Goal: Information Seeking & Learning: Learn about a topic

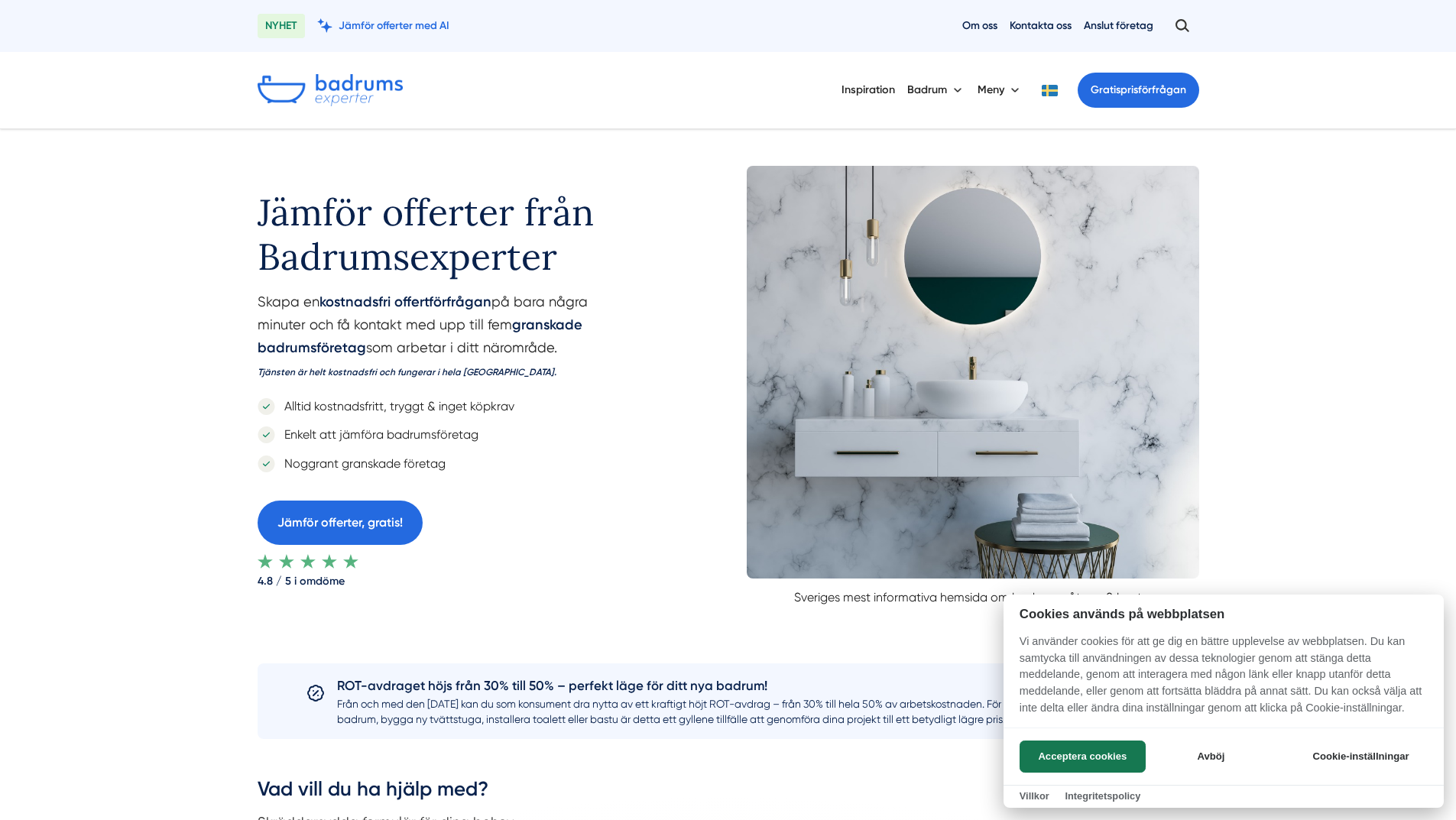
click at [1044, 87] on div at bounding box center [728, 410] width 1456 height 820
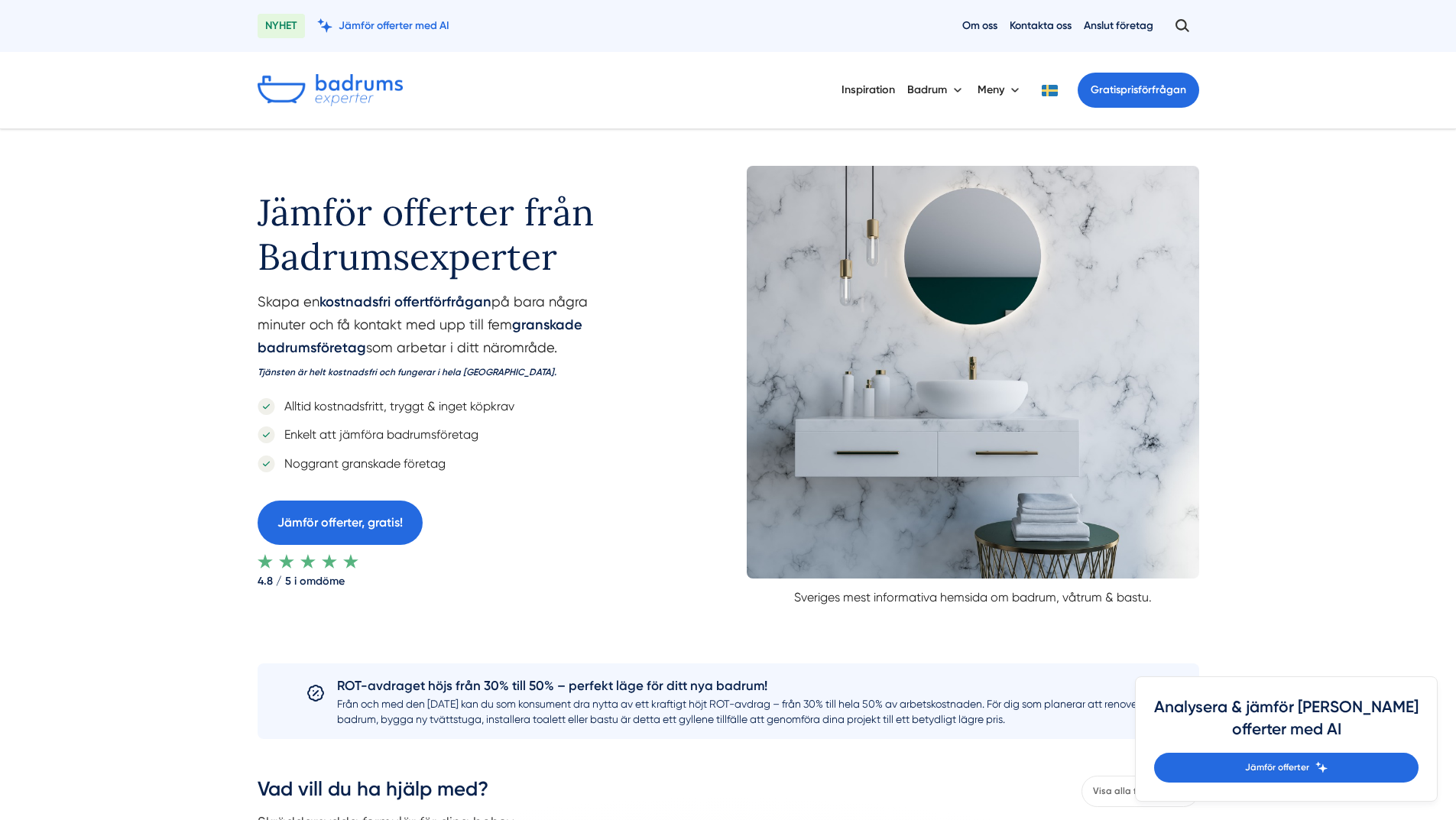
click at [1043, 90] on button at bounding box center [1051, 90] width 31 height 11
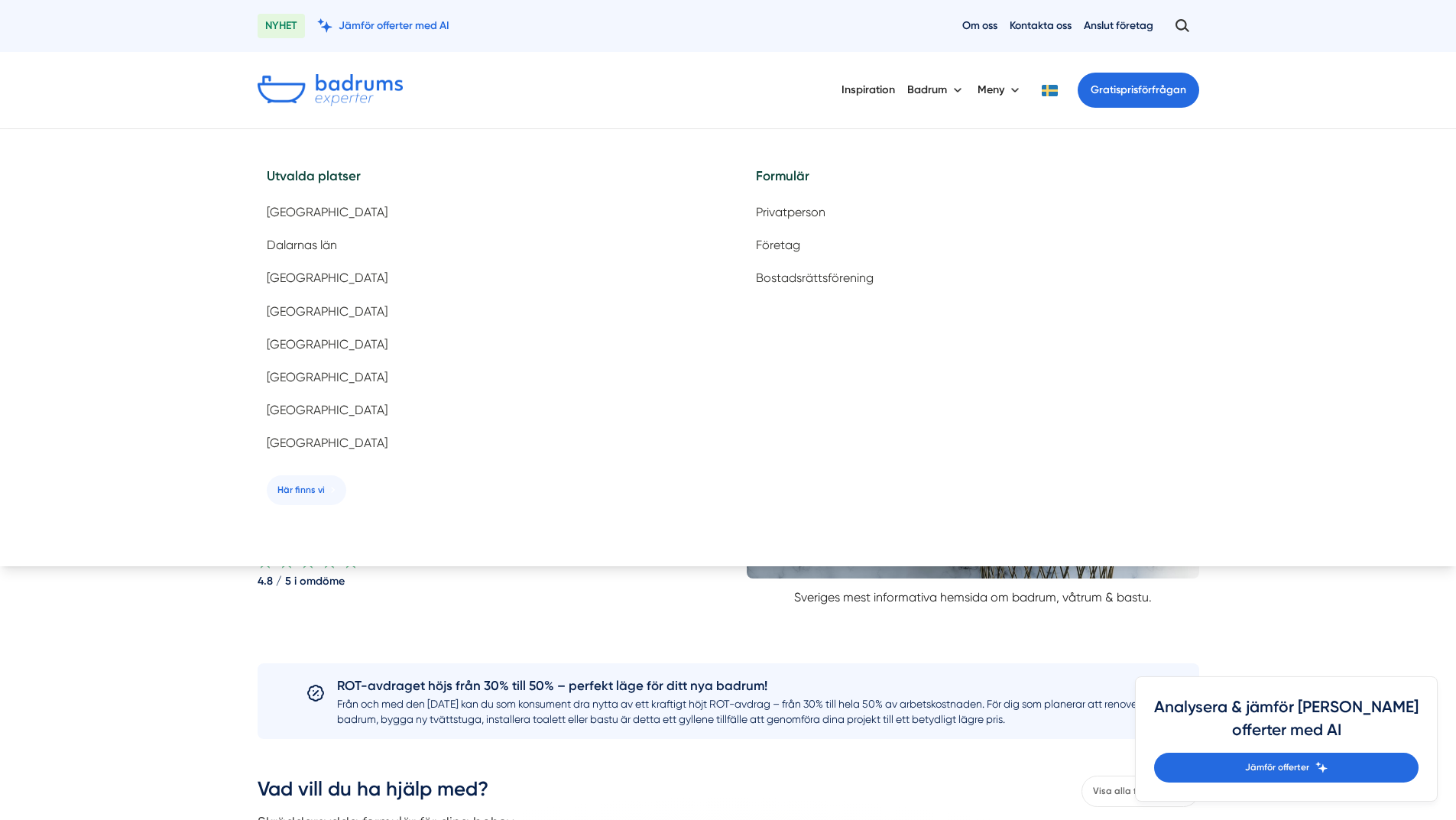
click at [1054, 90] on button at bounding box center [1051, 90] width 31 height 11
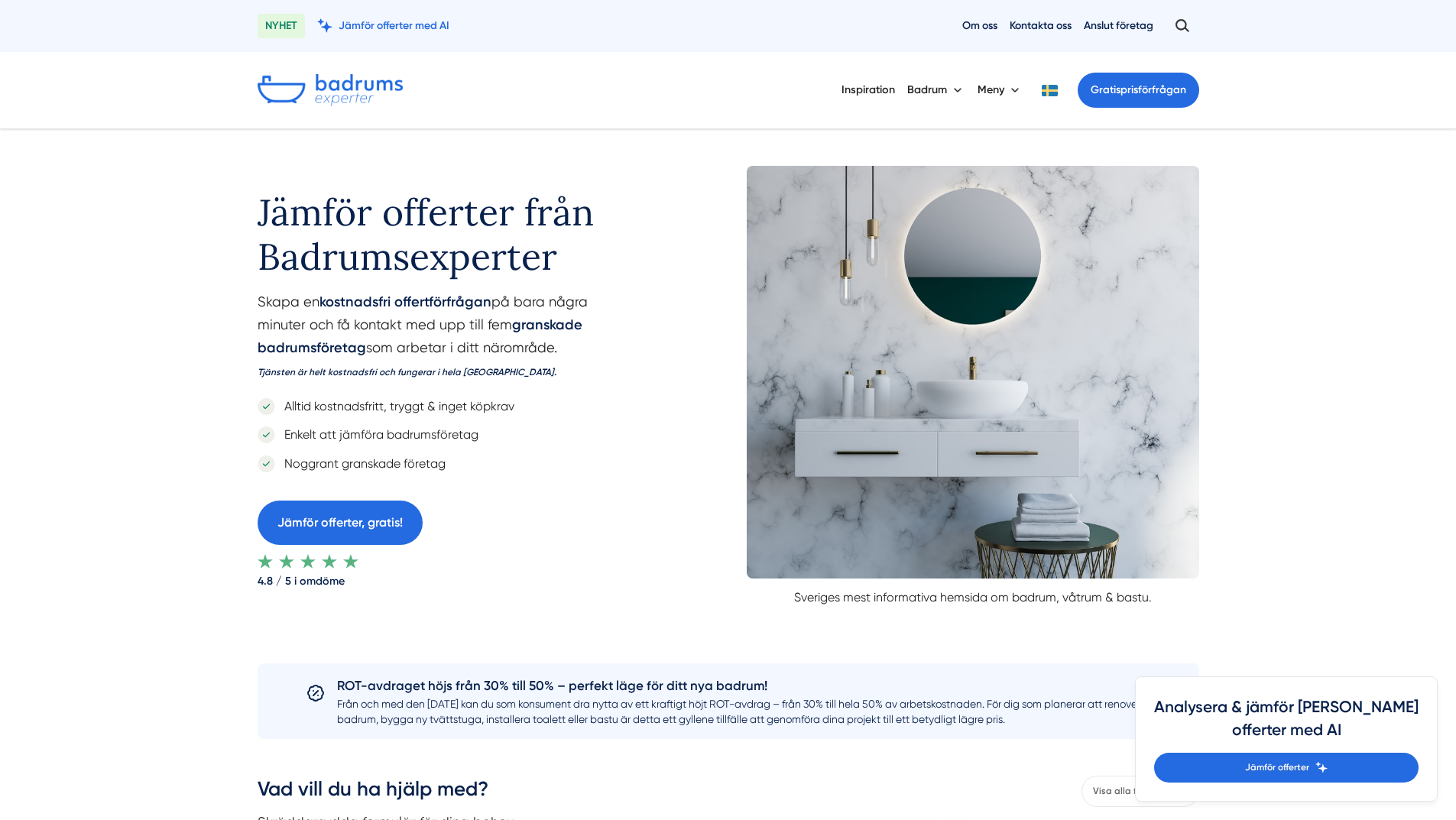
click at [1055, 90] on button at bounding box center [1051, 90] width 31 height 11
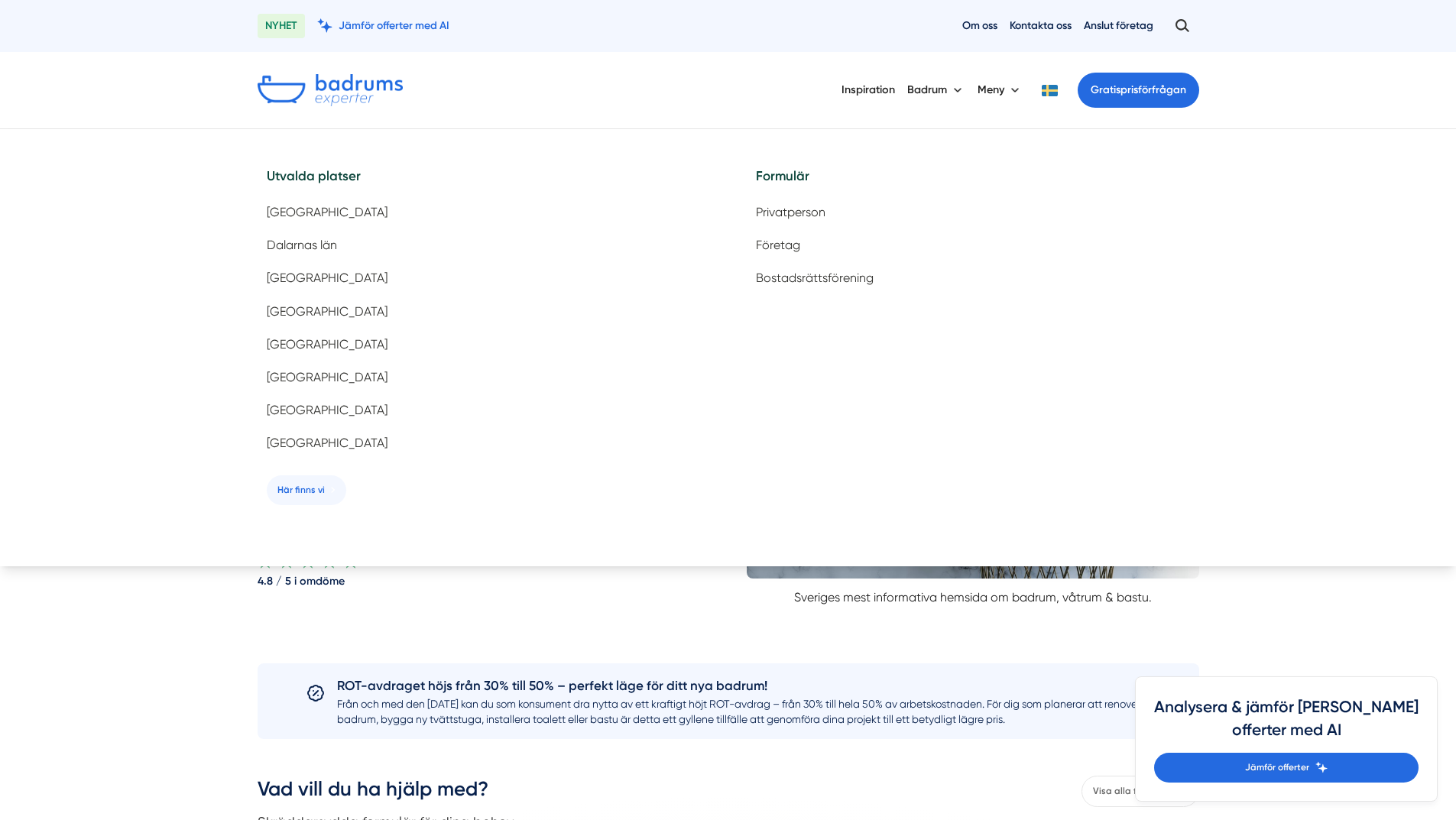
click at [1055, 90] on button at bounding box center [1051, 90] width 31 height 11
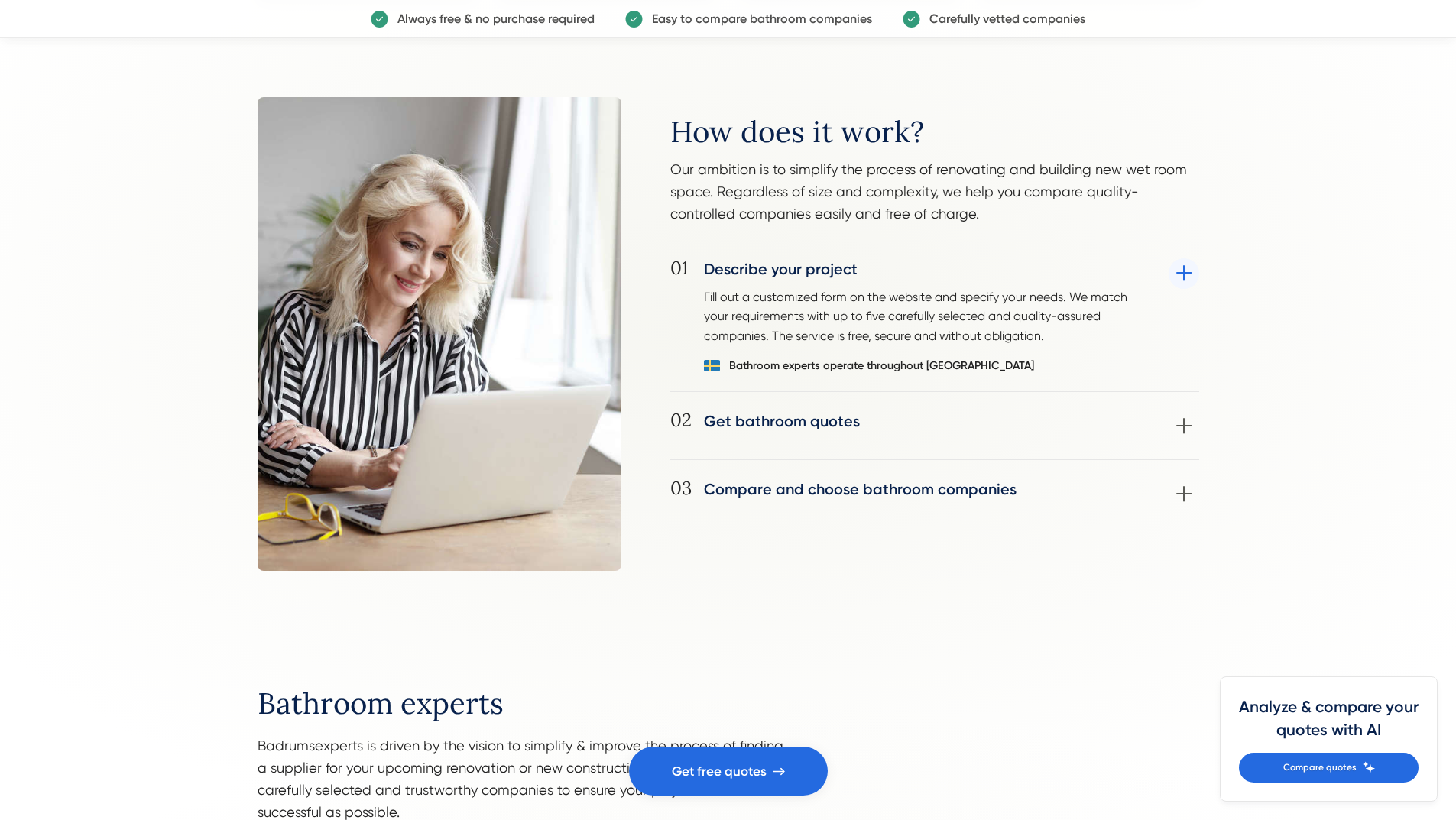
scroll to position [917, 0]
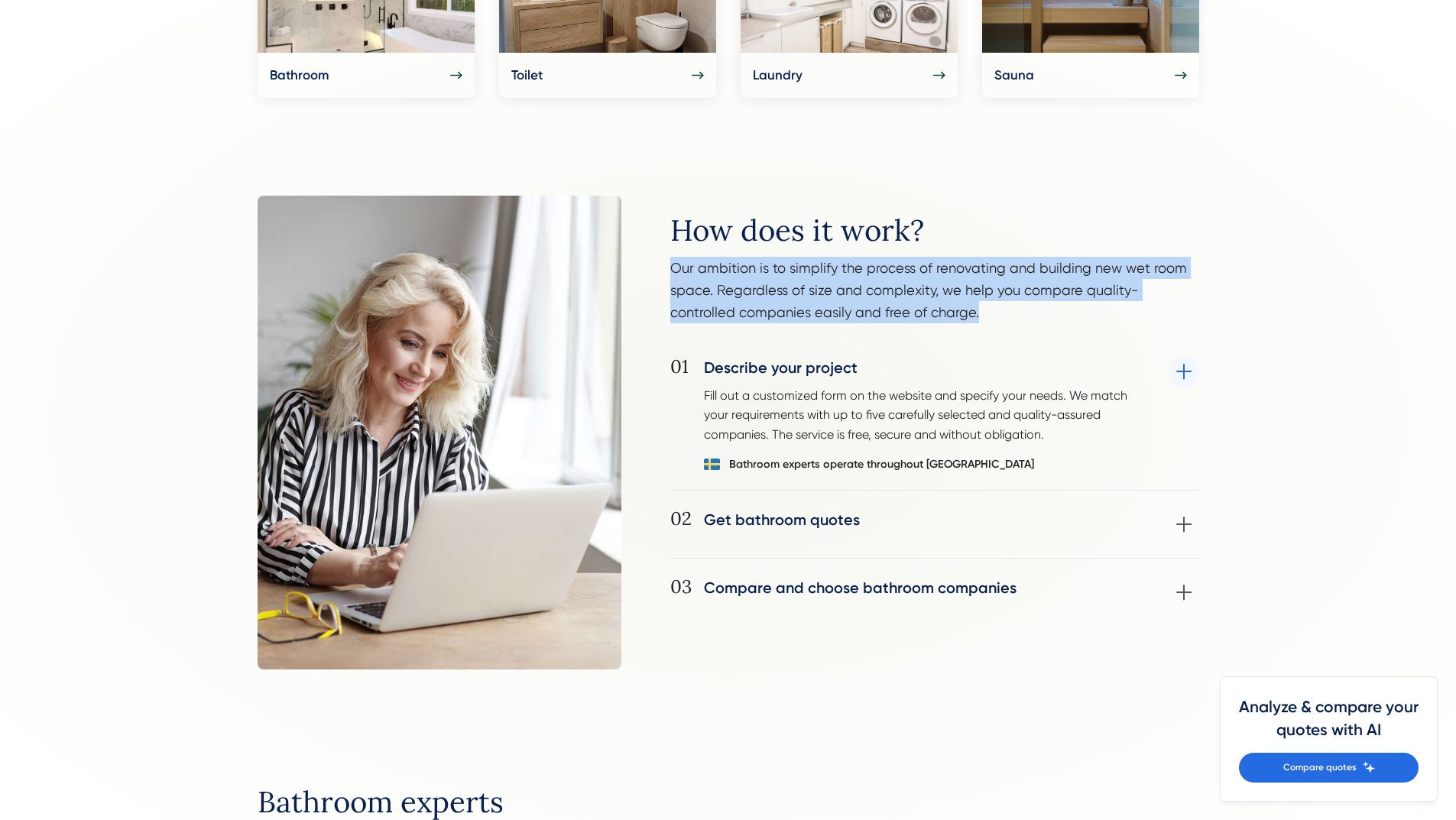
drag, startPoint x: 672, startPoint y: 268, endPoint x: 917, endPoint y: 309, distance: 248.4
click at [917, 309] on p "Our ambition is to simplify the process of renovating and building new wet room…" at bounding box center [935, 293] width 529 height 74
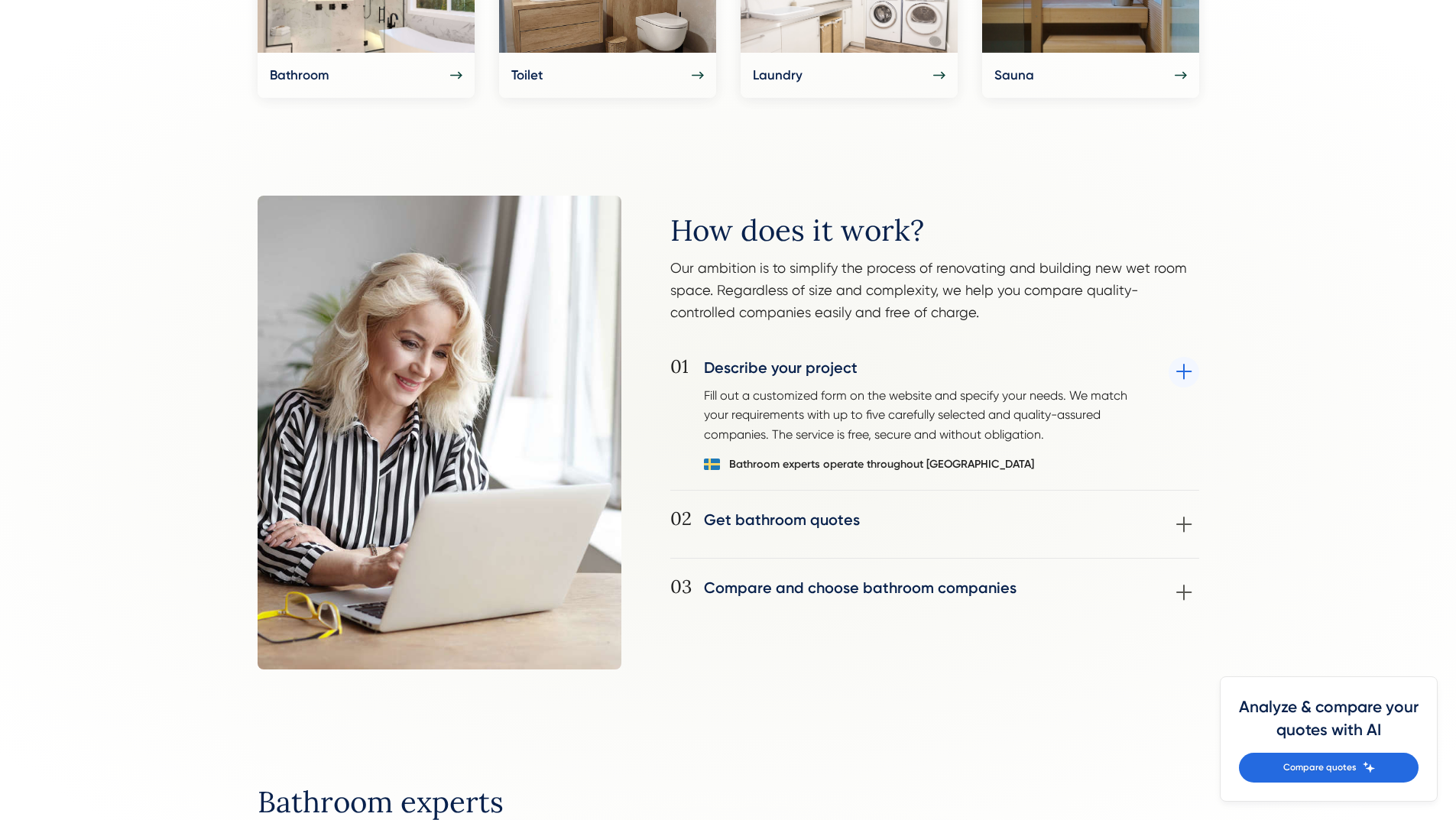
click at [1357, 313] on div at bounding box center [728, 422] width 2329 height 1375
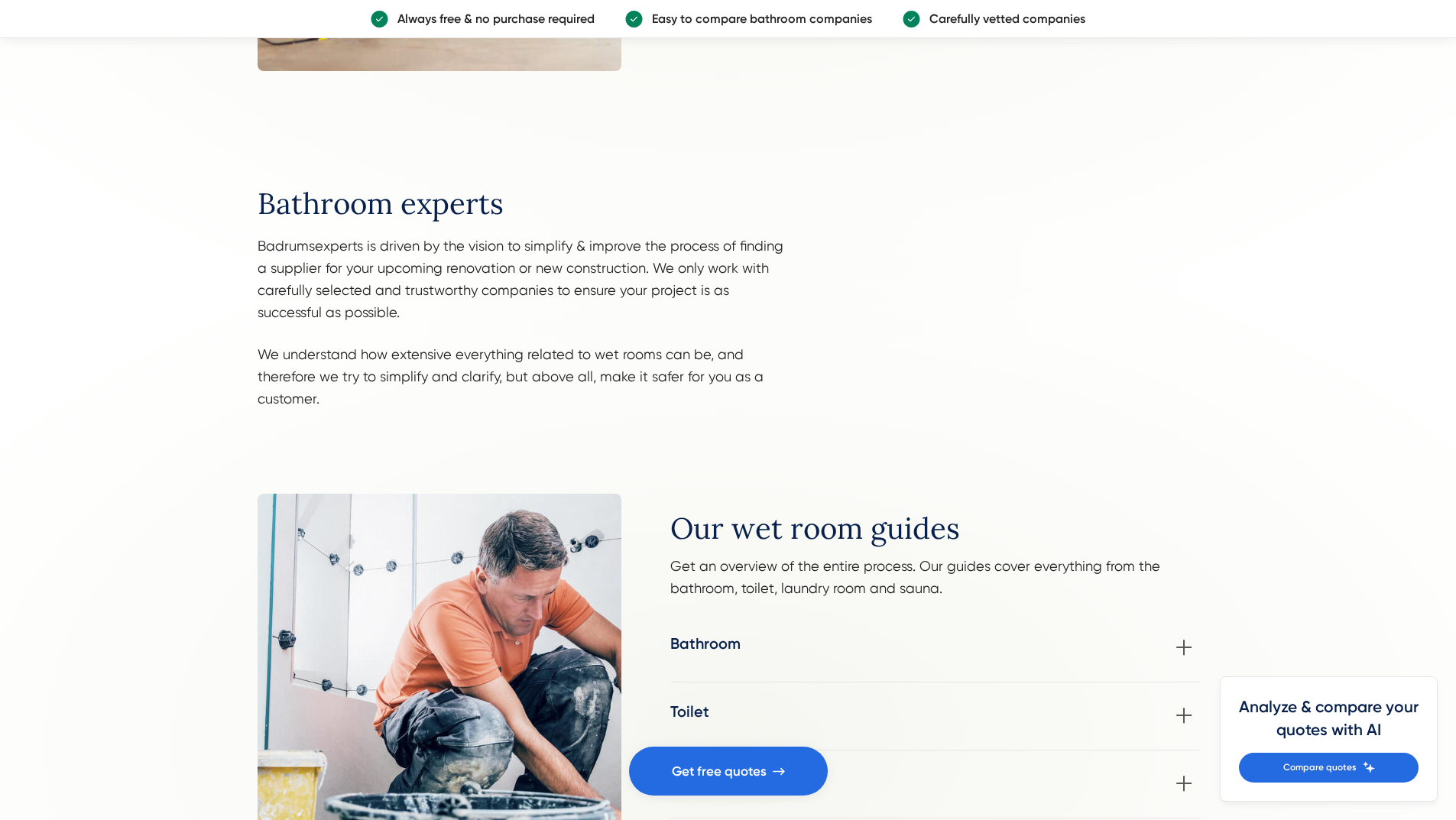
scroll to position [1528, 0]
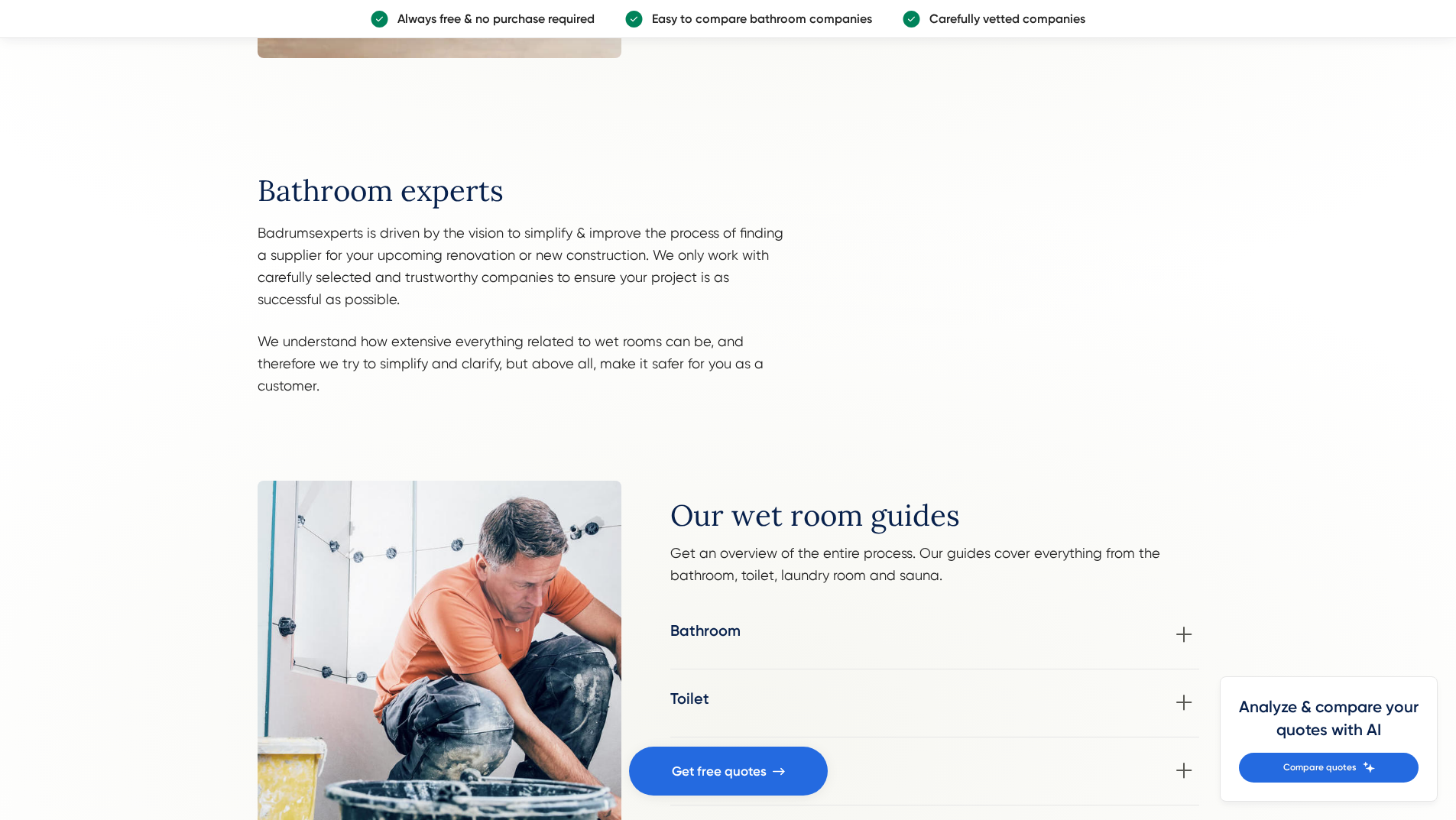
drag, startPoint x: 224, startPoint y: 186, endPoint x: 228, endPoint y: 208, distance: 22.4
click at [228, 208] on div at bounding box center [728, 728] width 2329 height 1375
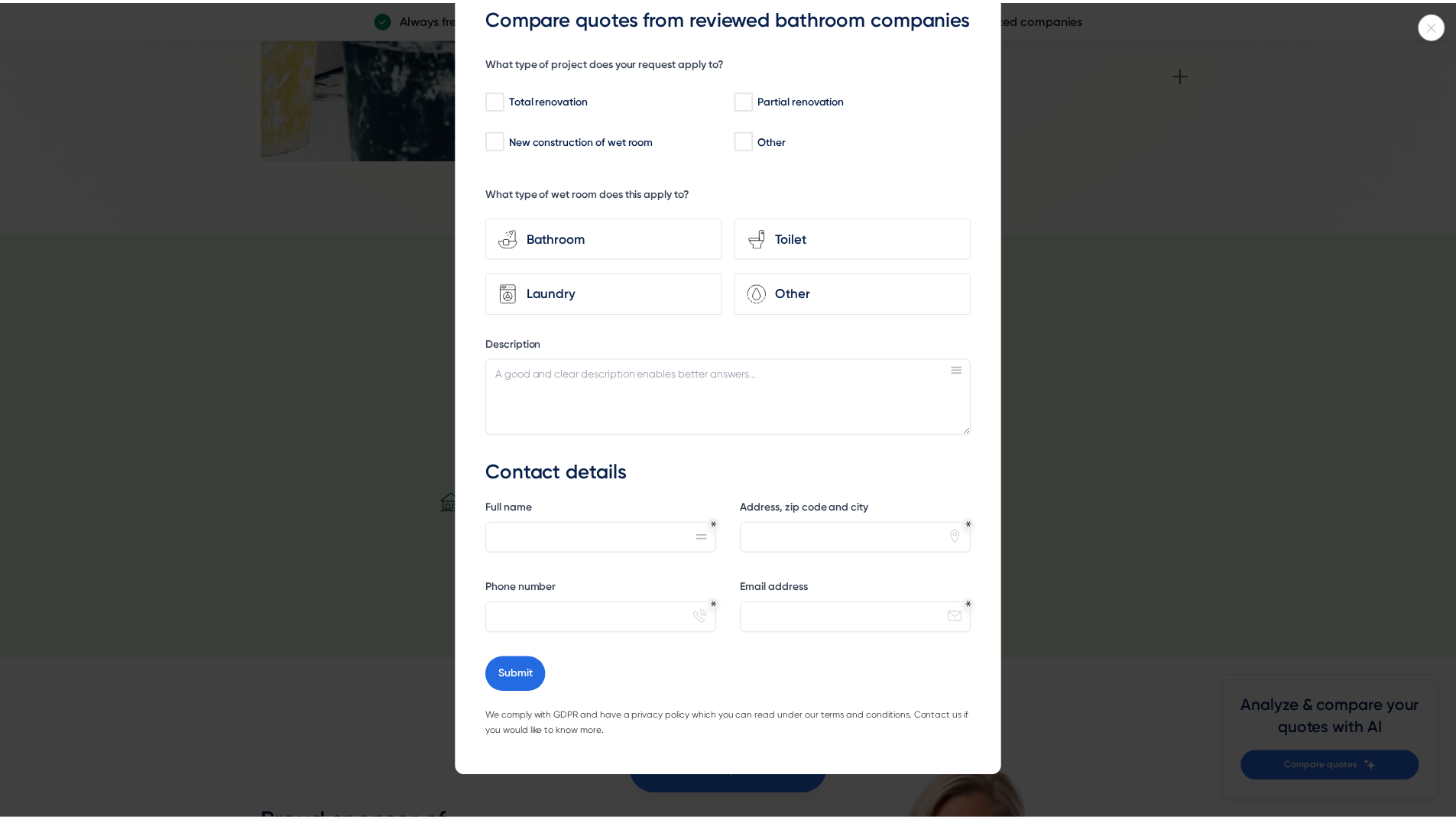
scroll to position [0, 0]
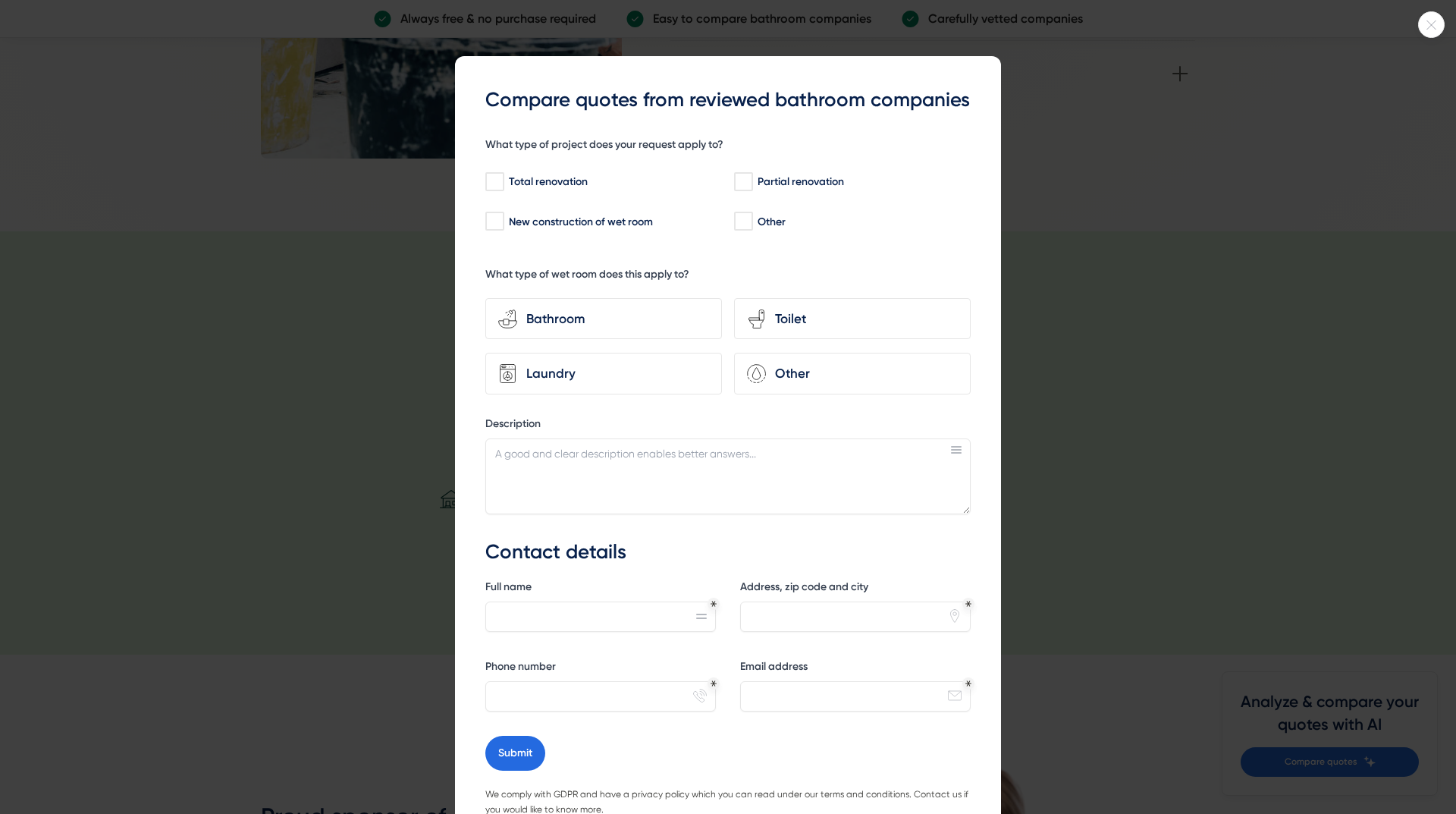
click at [1432, 20] on icon at bounding box center [1431, 25] width 25 height 9
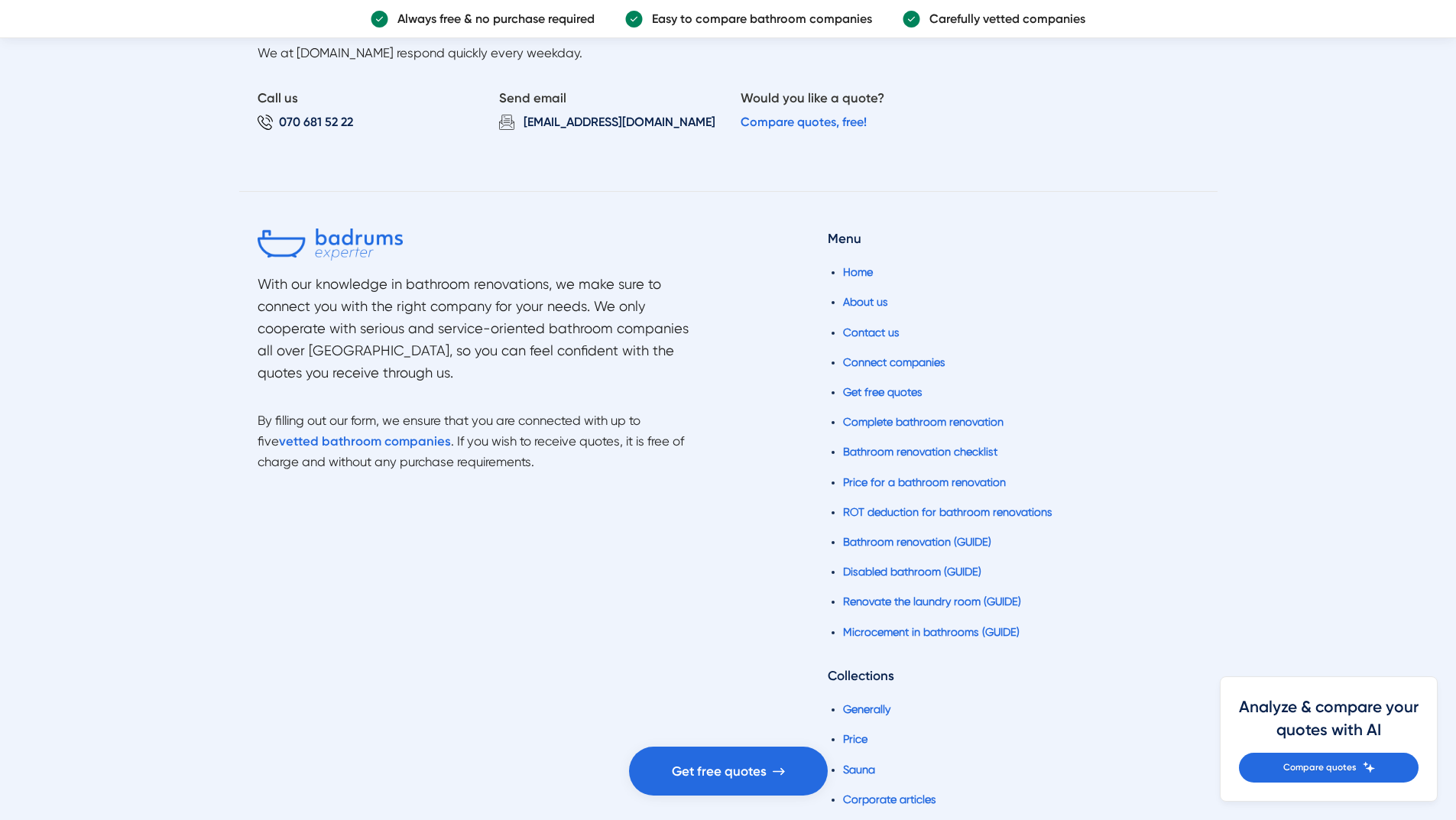
scroll to position [3543, 0]
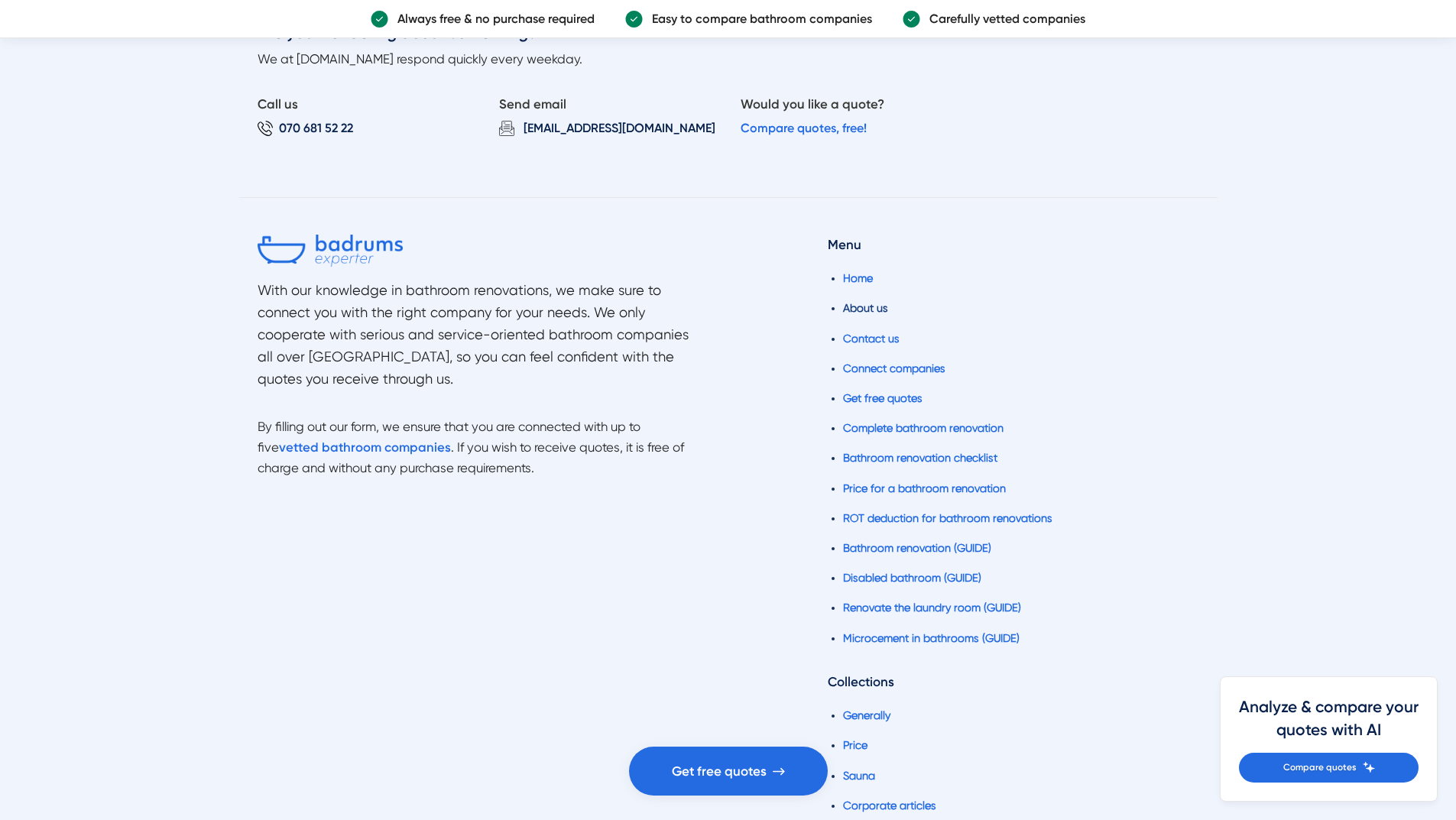
click at [862, 308] on font "About us" at bounding box center [865, 308] width 45 height 12
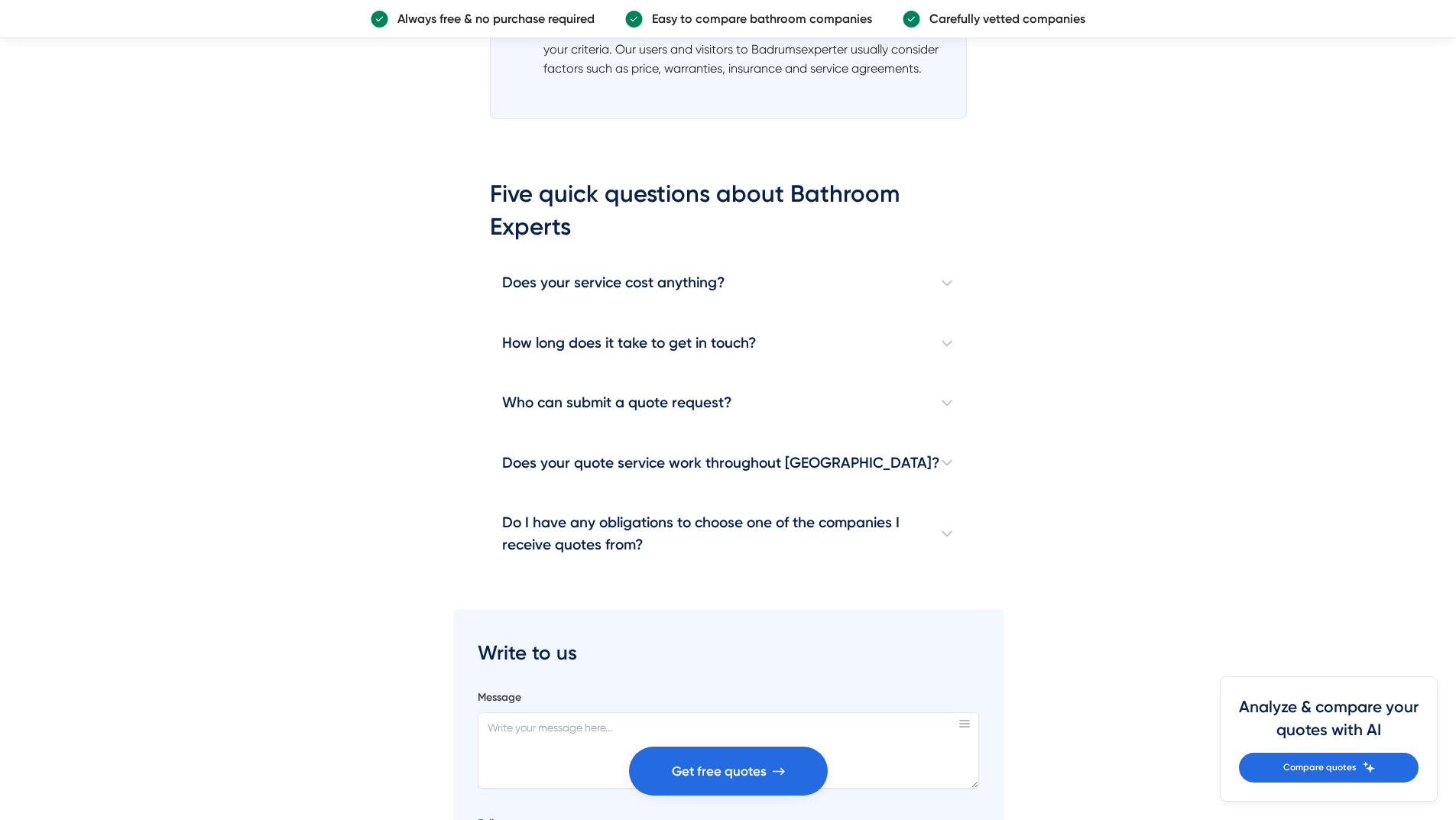
scroll to position [2062, 0]
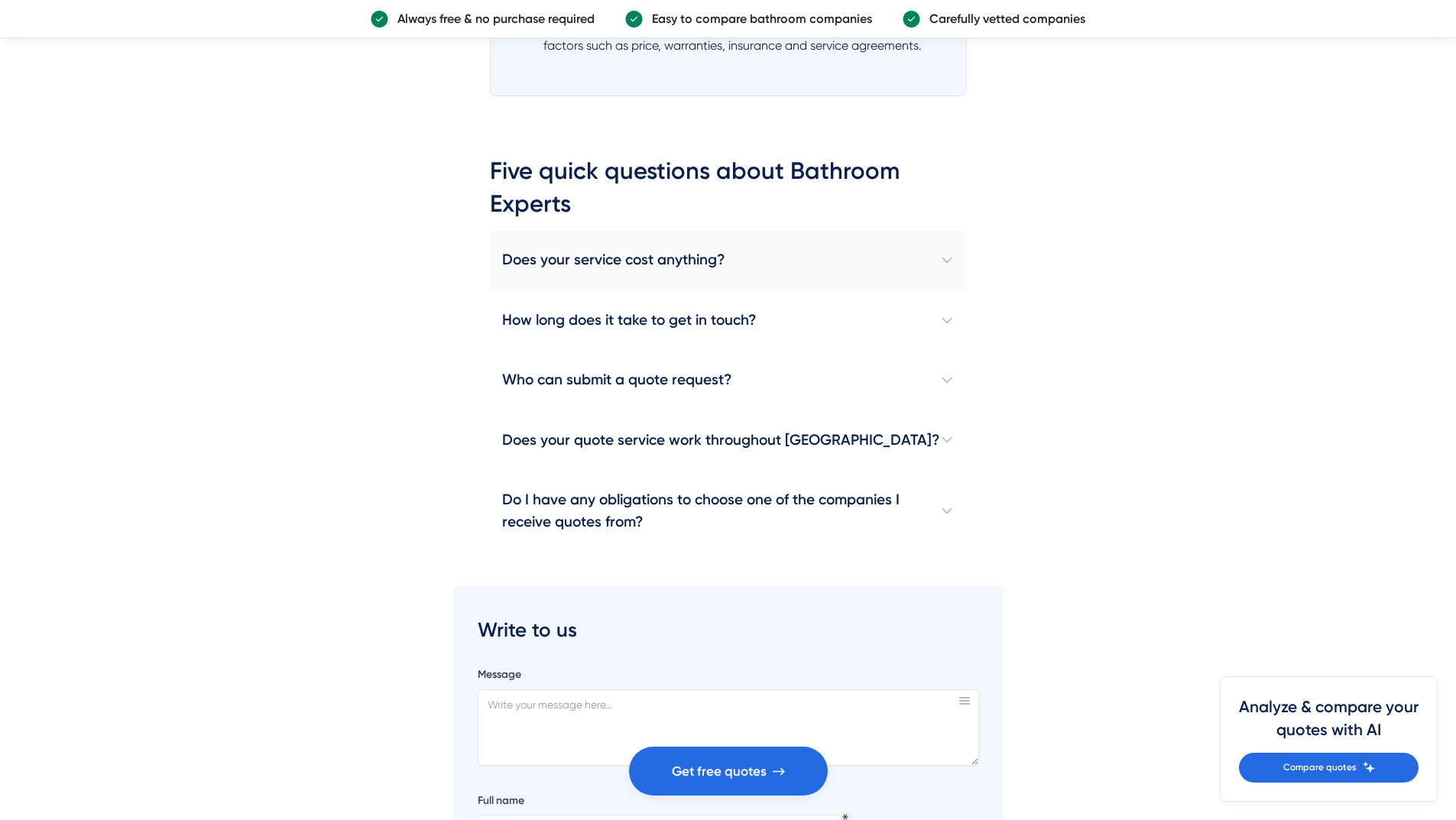
click at [609, 261] on font "Does your service cost anything?" at bounding box center [613, 259] width 222 height 18
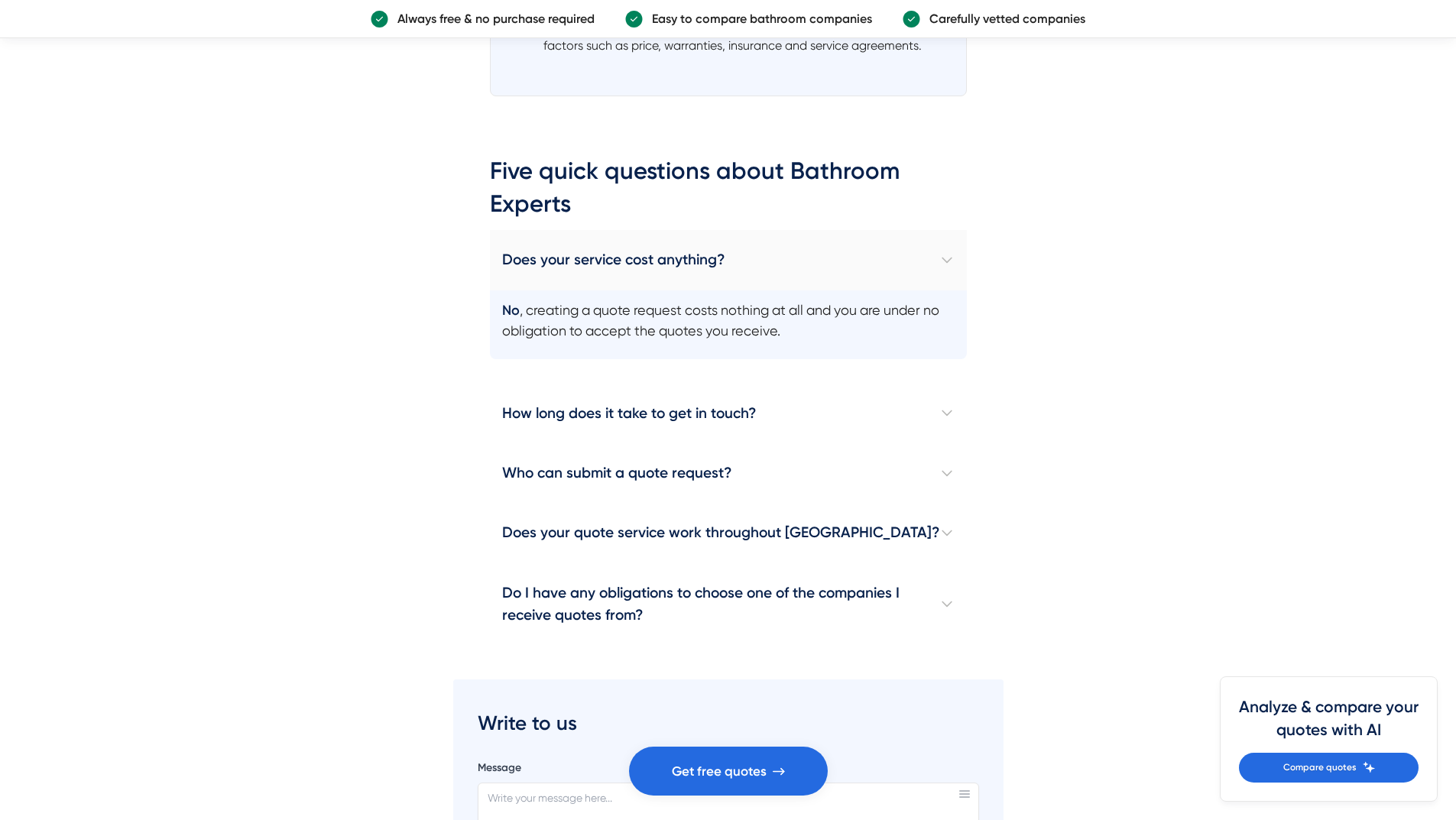
click at [609, 261] on font "Does your service cost anything?" at bounding box center [613, 259] width 222 height 18
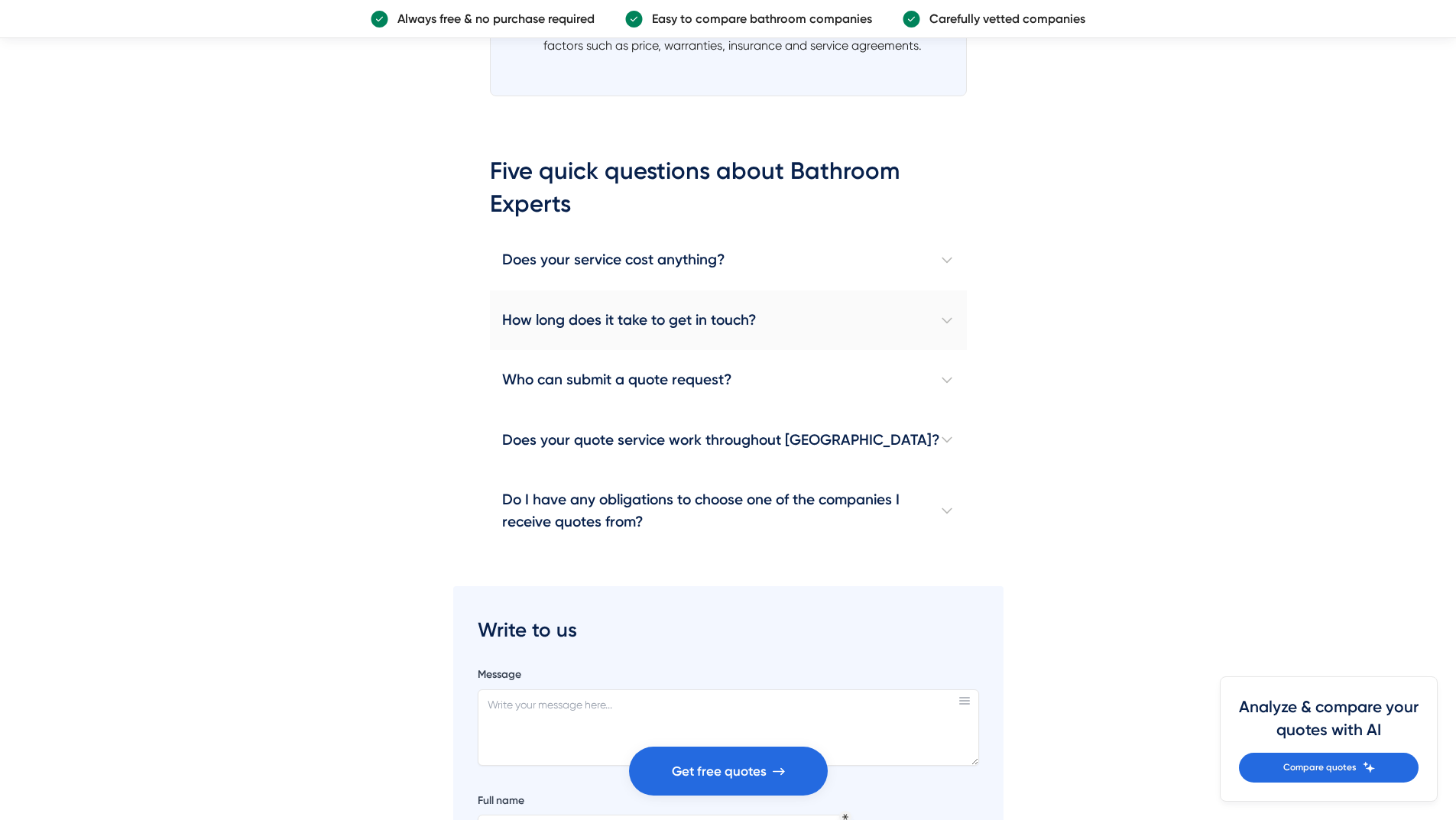
click at [599, 317] on font "How long does it take to get in touch?" at bounding box center [629, 320] width 254 height 18
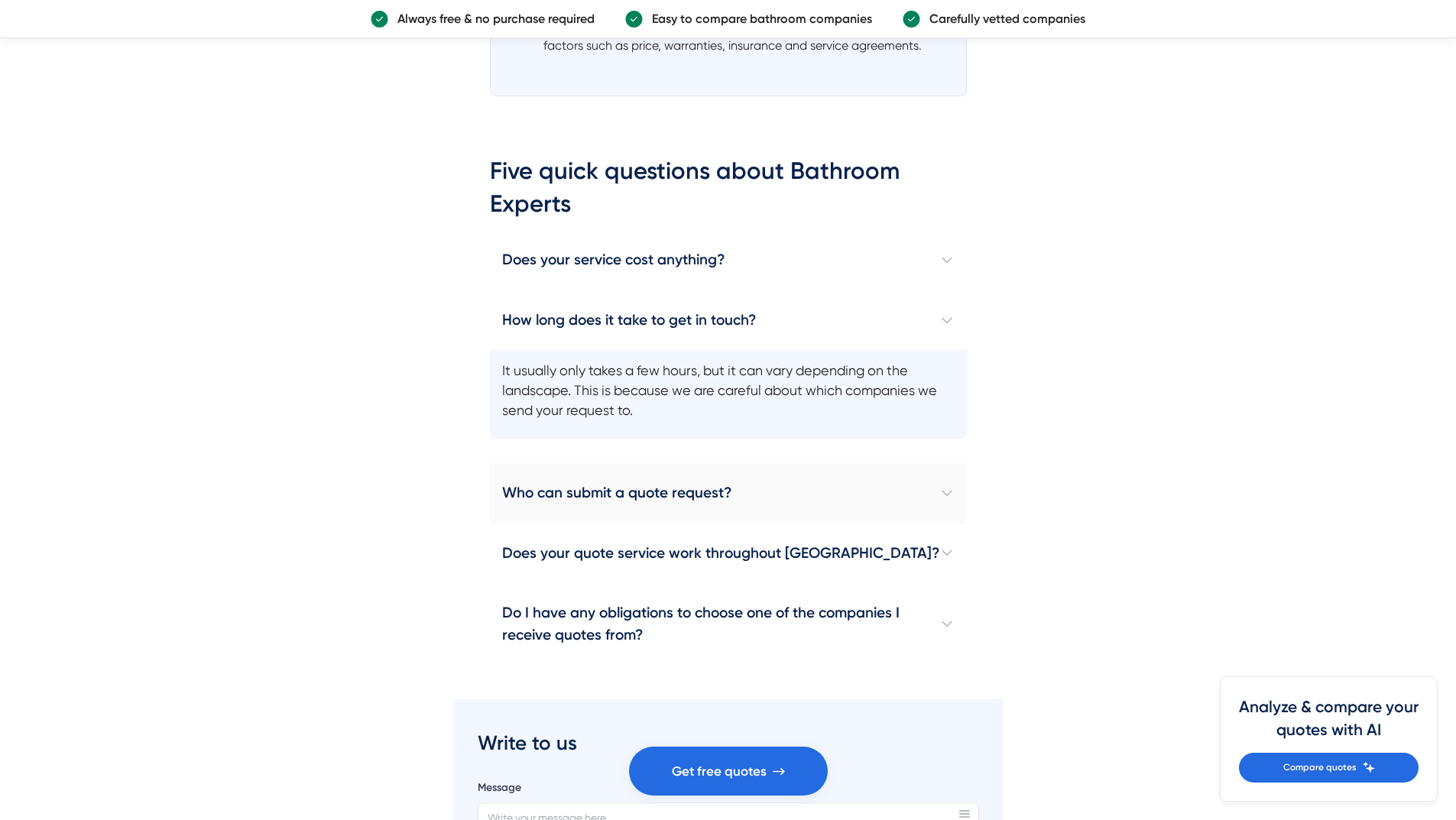
click at [593, 465] on h4 "Who can submit a quote request?" at bounding box center [728, 493] width 476 height 60
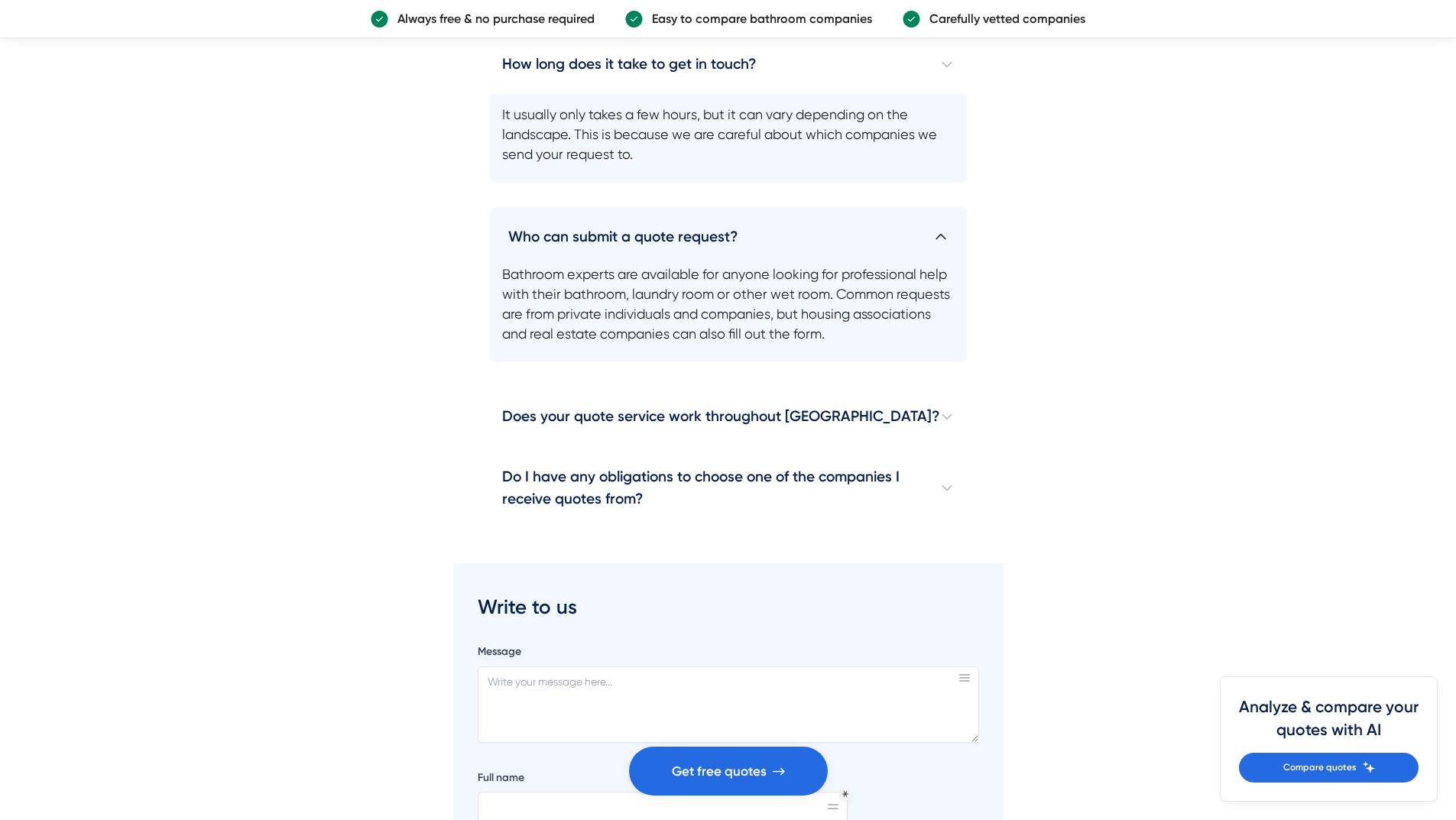
scroll to position [2292, 0]
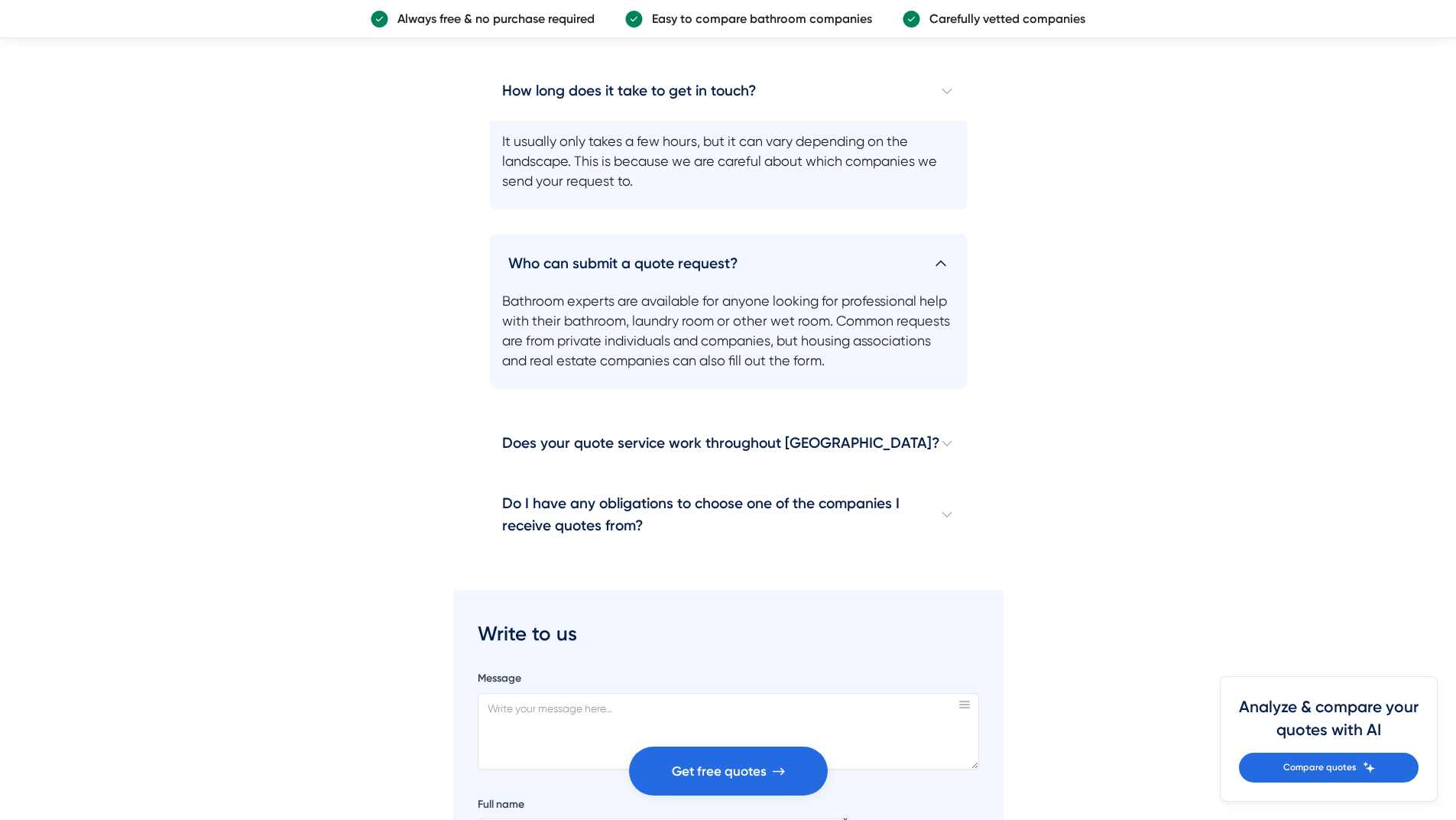
click at [594, 266] on font "Who can submit a quote request?" at bounding box center [623, 263] width 229 height 18
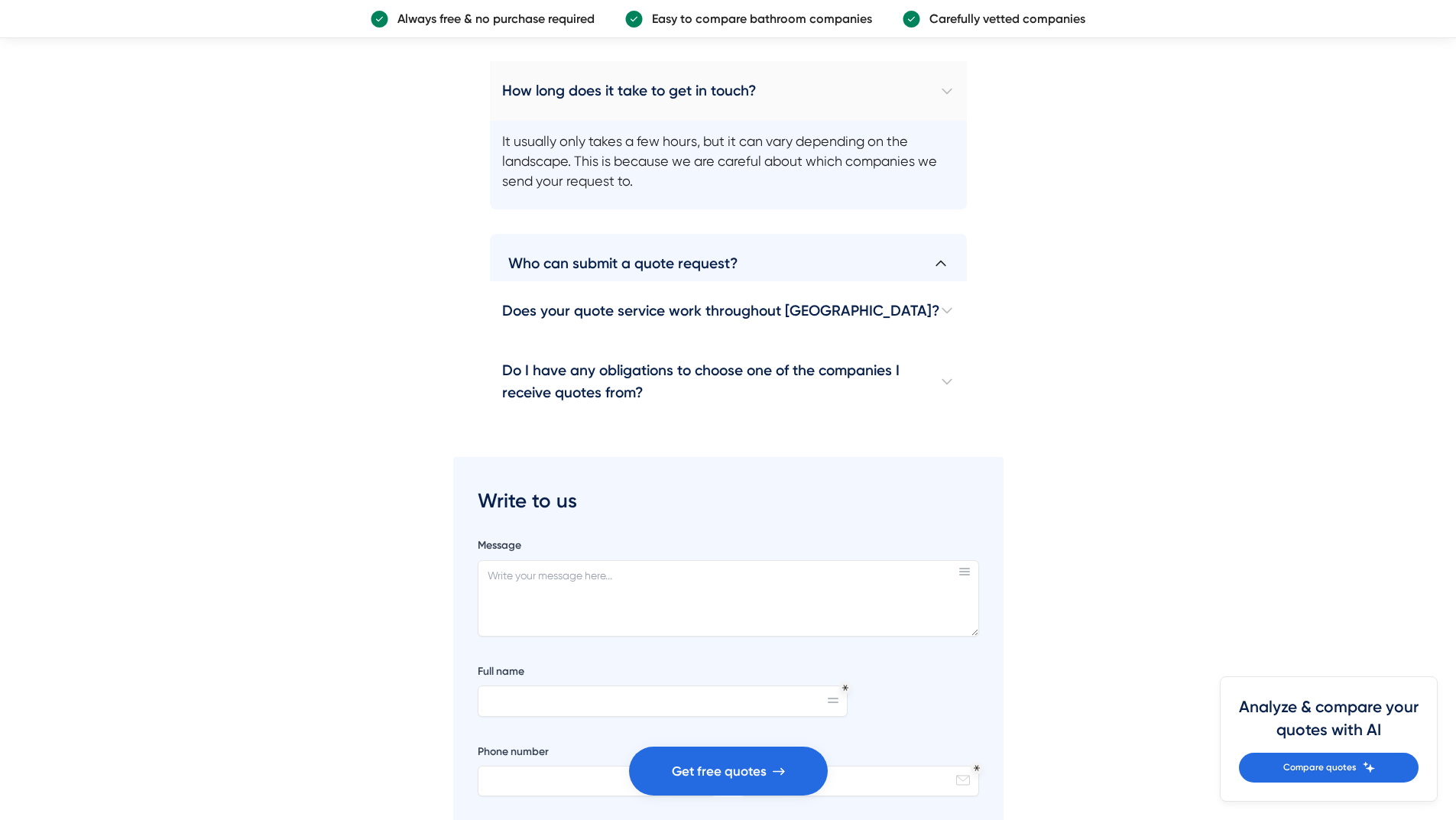
click at [595, 86] on font "How long does it take to get in touch?" at bounding box center [629, 91] width 254 height 18
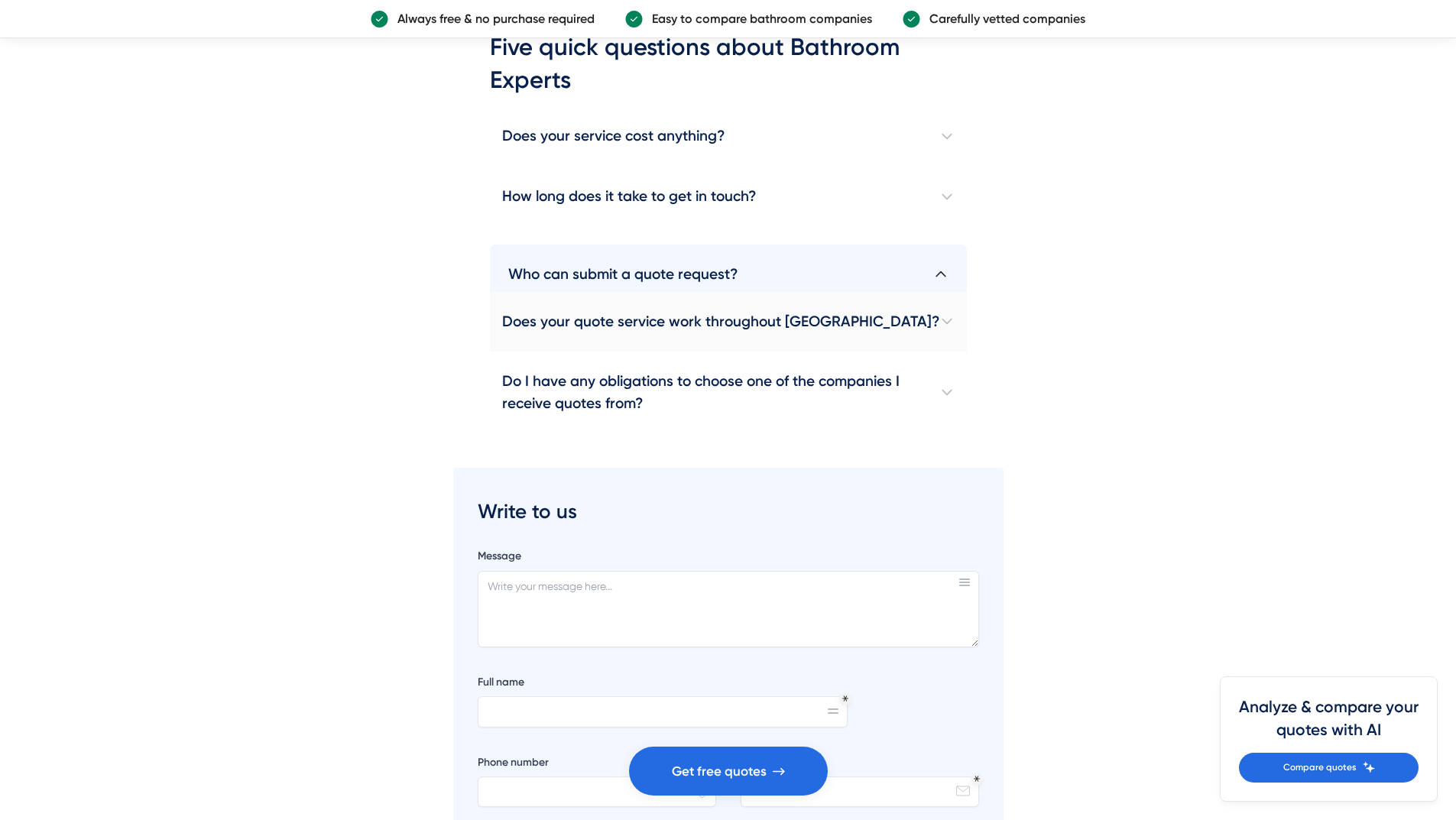
scroll to position [1986, 0]
